Goal: Submit feedback/report problem

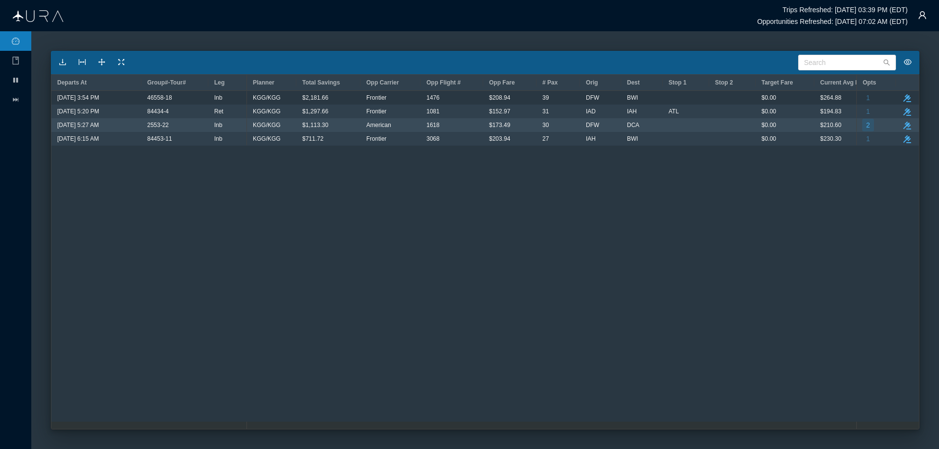
click at [870, 126] on button "2" at bounding box center [868, 125] width 12 height 13
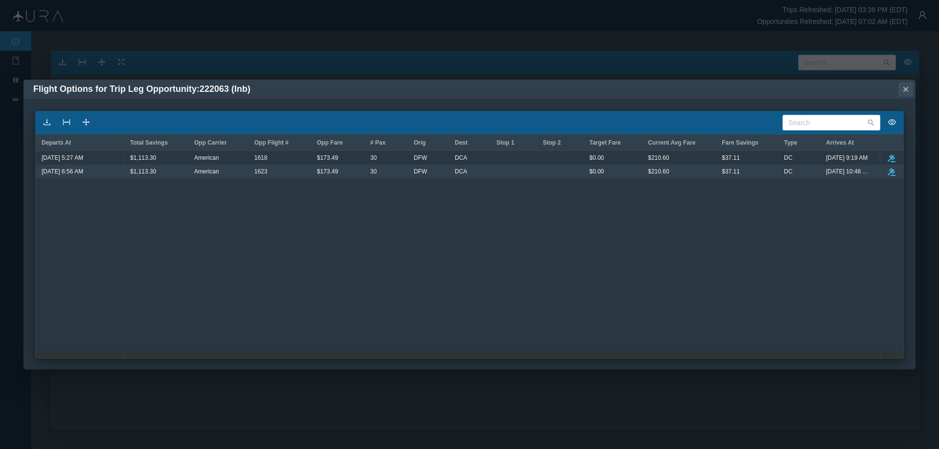
click at [905, 90] on icon "Close" at bounding box center [905, 89] width 5 height 5
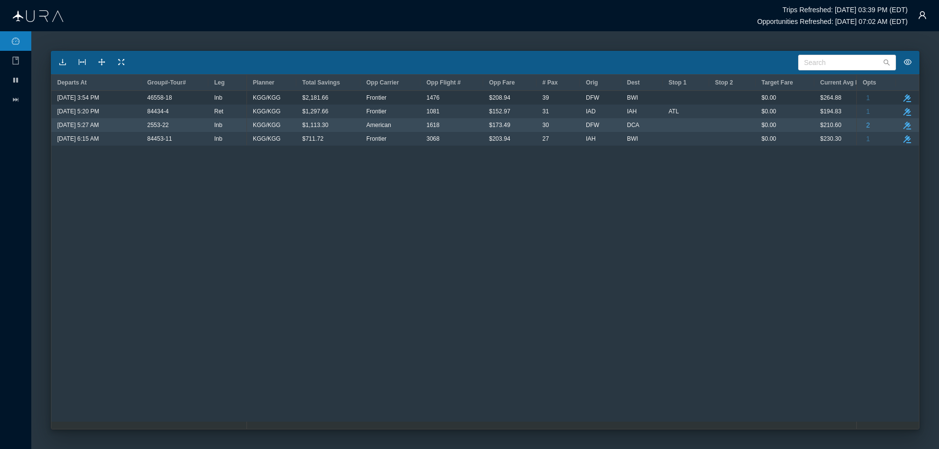
click at [906, 126] on icon "button" at bounding box center [907, 126] width 8 height 8
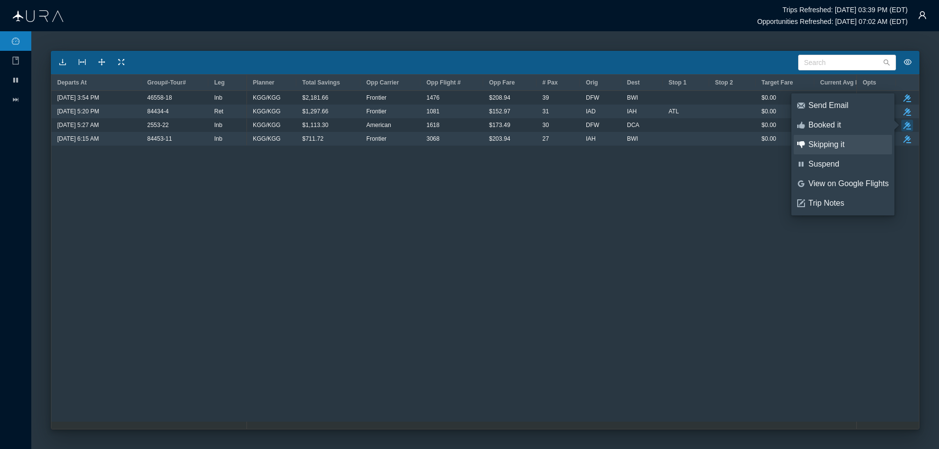
click at [828, 142] on div "Skipping it" at bounding box center [848, 144] width 80 height 11
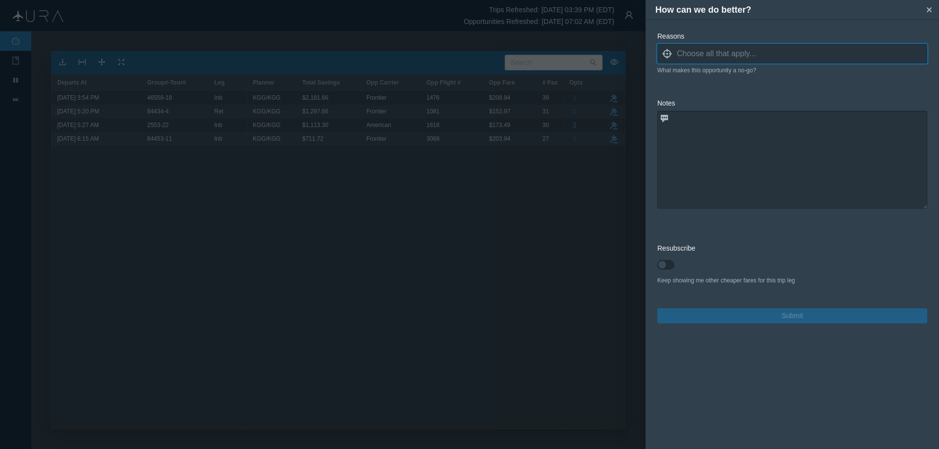
click at [667, 55] on icon "locate" at bounding box center [667, 54] width 10 height 10
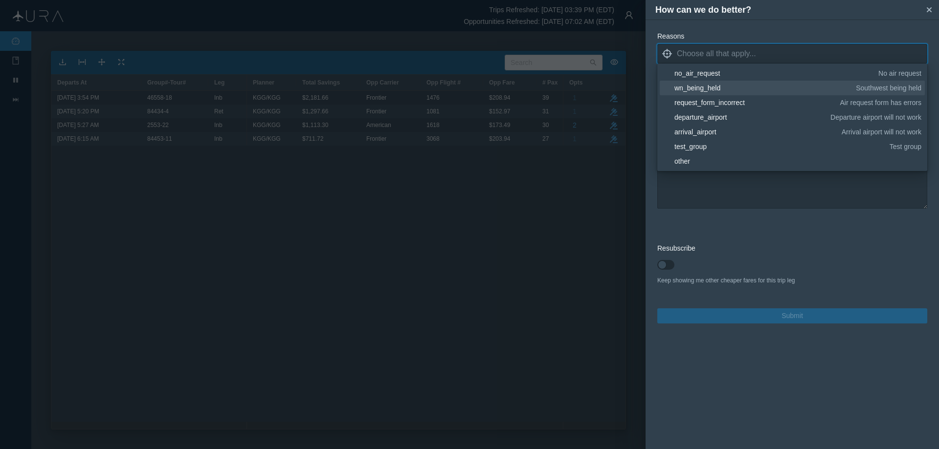
scroll to position [98, 0]
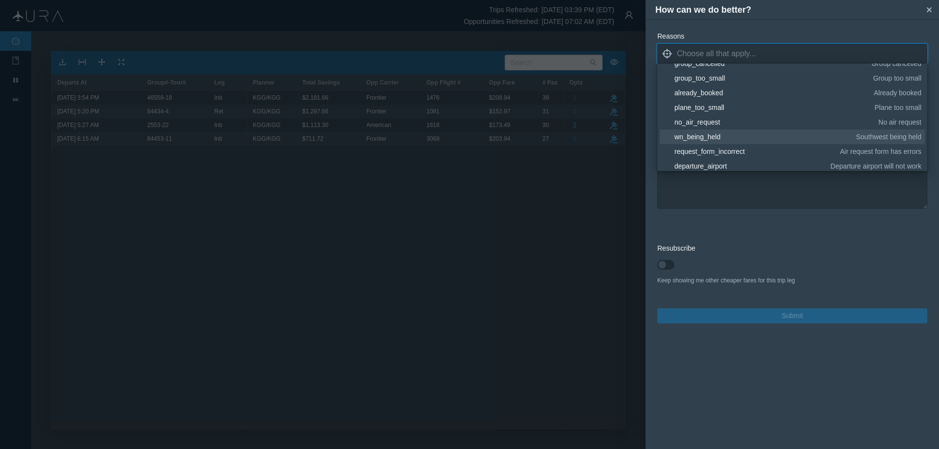
click at [715, 92] on div "already_booked" at bounding box center [772, 93] width 196 height 10
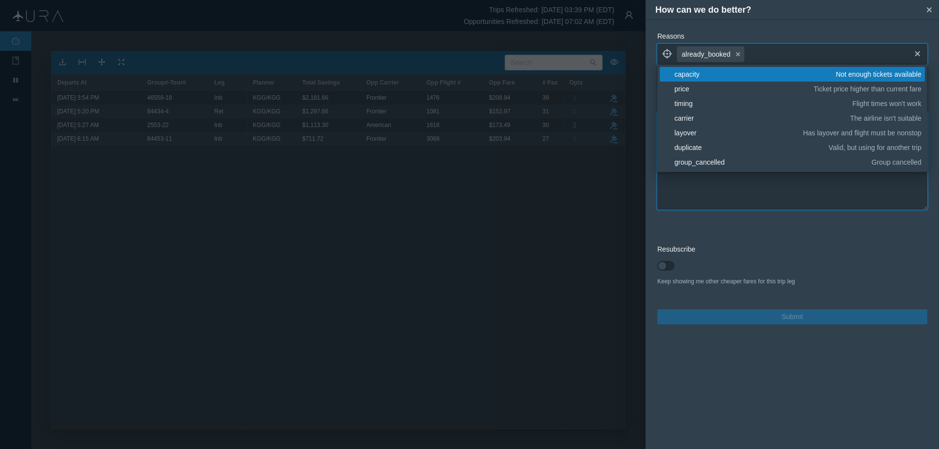
click at [743, 190] on textarea at bounding box center [792, 161] width 270 height 98
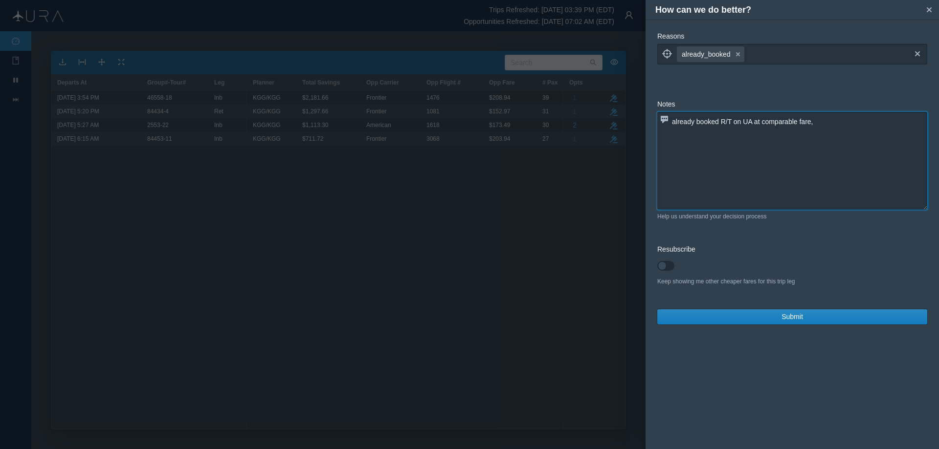
click at [875, 158] on textarea "already booked R/T on UA at comparable fare," at bounding box center [792, 161] width 270 height 98
click at [797, 120] on textarea "already booked R/T on UA at comparable fare, the Return is a higher fare drivin…" at bounding box center [792, 161] width 270 height 98
drag, startPoint x: 755, startPoint y: 124, endPoint x: 797, endPoint y: 166, distance: 59.5
click at [756, 124] on textarea "already booked R/T on UA at comparable INB fare, the Return is a higher fare dr…" at bounding box center [792, 161] width 270 height 98
drag, startPoint x: 672, startPoint y: 123, endPoint x: 818, endPoint y: 148, distance: 148.4
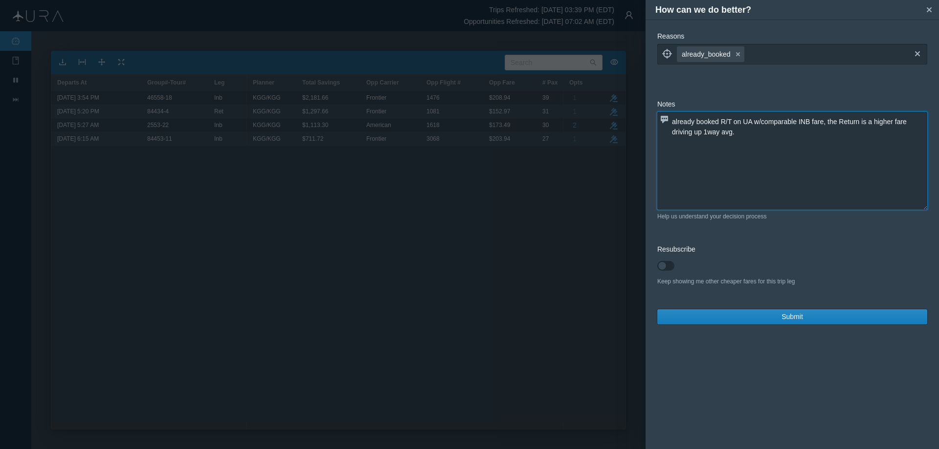
click at [818, 148] on textarea "already booked R/T on UA w/comparable INB fare, the Return is a higher fare dri…" at bounding box center [792, 161] width 270 height 98
type textarea "already booked R/T on UA w/comparable INB fare, the Return is a higher fare dri…"
click at [791, 316] on span "Submit" at bounding box center [792, 317] width 22 height 10
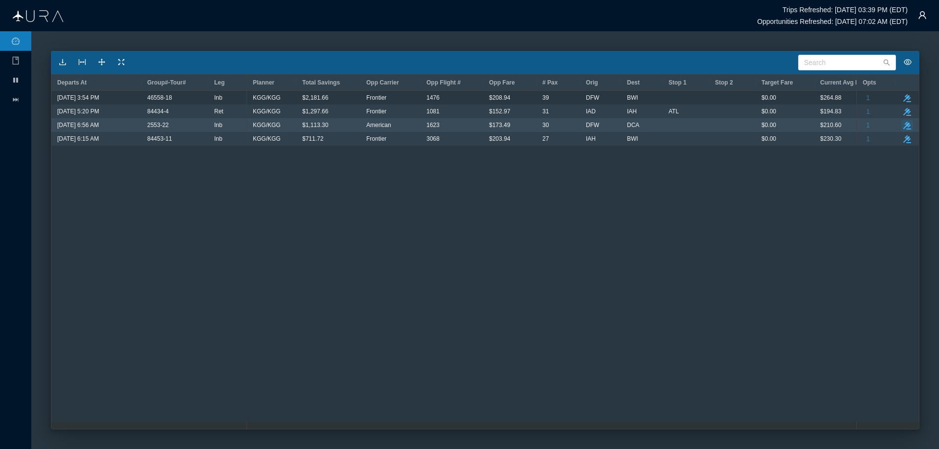
click at [907, 124] on icon "button" at bounding box center [907, 126] width 8 height 8
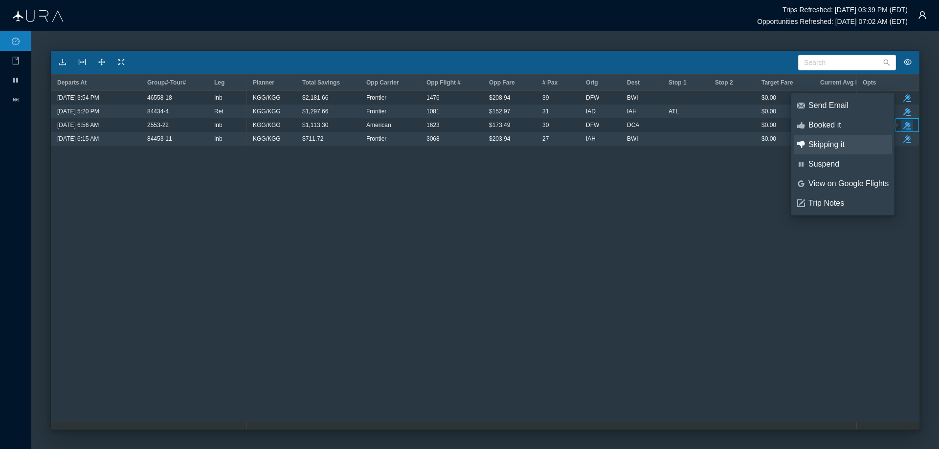
click at [821, 143] on div "Skipping it" at bounding box center [848, 144] width 80 height 11
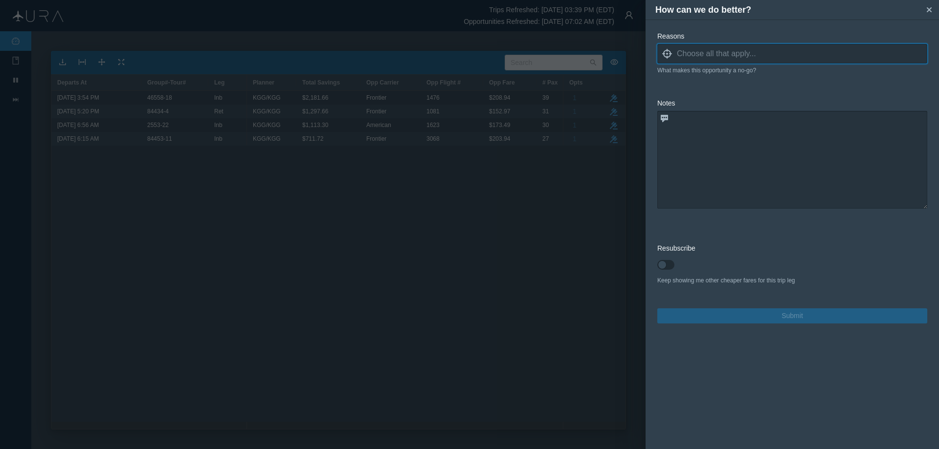
drag, startPoint x: 667, startPoint y: 56, endPoint x: 670, endPoint y: 63, distance: 7.3
click at [667, 56] on icon "locate" at bounding box center [667, 54] width 10 height 10
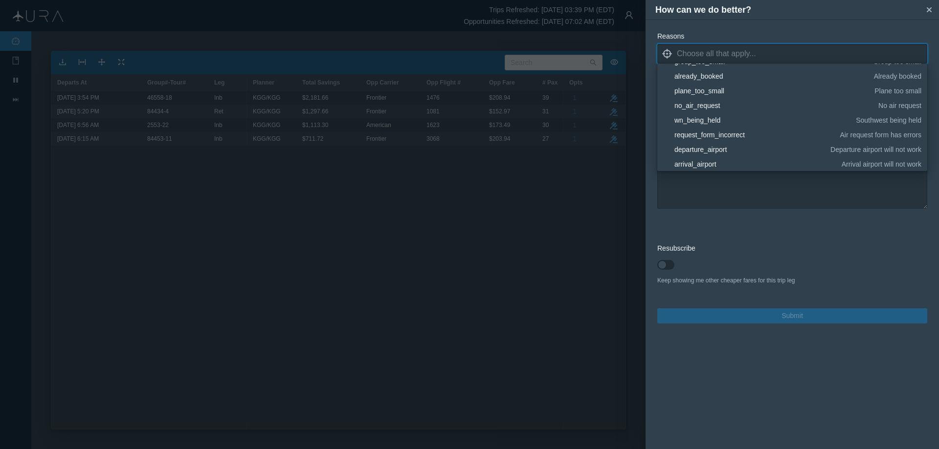
scroll to position [98, 0]
click at [706, 93] on div "already_booked" at bounding box center [772, 93] width 196 height 10
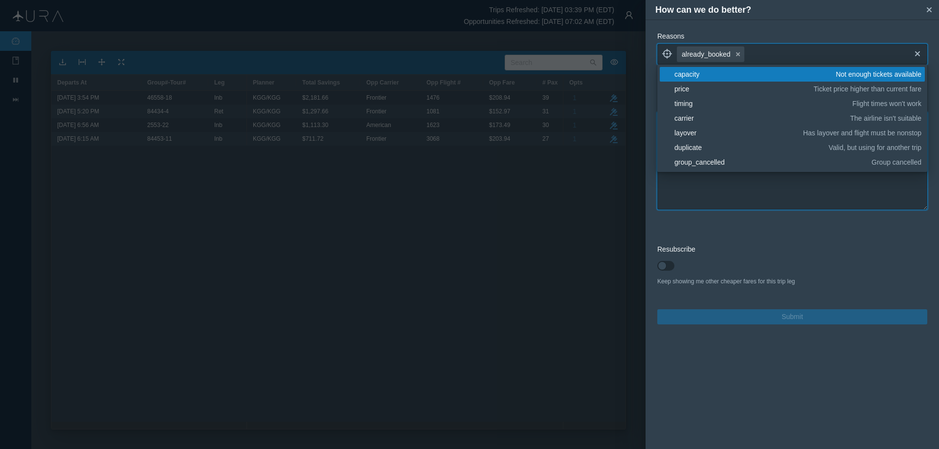
click at [746, 194] on textarea at bounding box center [792, 161] width 270 height 98
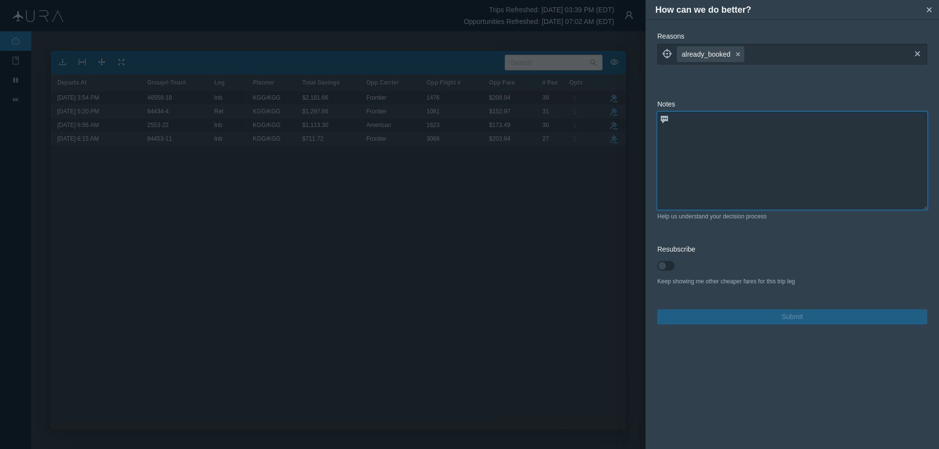
paste textarea "already booked R/T on UA w/comparable INB fare, the Return is a higher fare dri…"
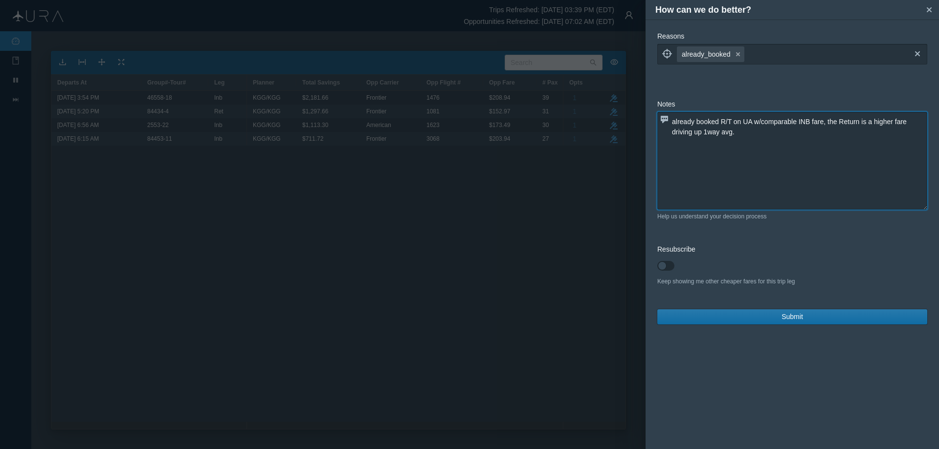
type textarea "already booked R/T on UA w/comparable INB fare, the Return is a higher fare dri…"
click at [794, 312] on span "Submit" at bounding box center [792, 317] width 22 height 10
